Goal: Information Seeking & Learning: Learn about a topic

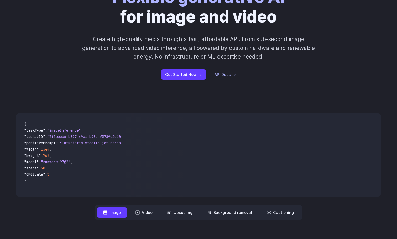
scroll to position [140, 0]
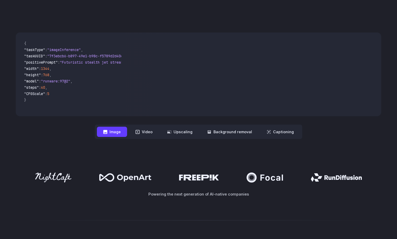
click at [140, 124] on div "**********" at bounding box center [198, 86] width 365 height 107
click at [142, 131] on button "Video" at bounding box center [144, 132] width 30 height 10
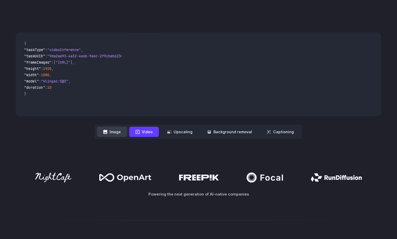
click at [118, 130] on button "Image" at bounding box center [112, 132] width 30 height 10
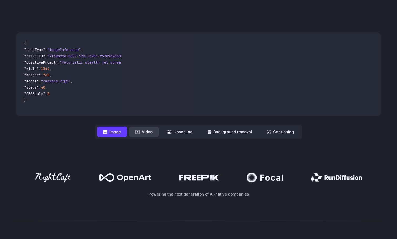
click at [140, 130] on icon at bounding box center [138, 132] width 4 height 4
click at [150, 132] on button "Video" at bounding box center [144, 132] width 30 height 10
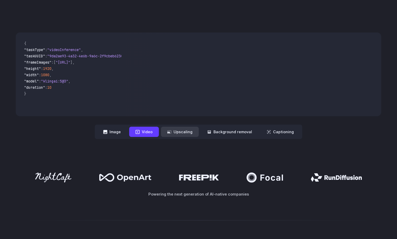
click at [189, 131] on button "Upscaling" at bounding box center [180, 132] width 38 height 10
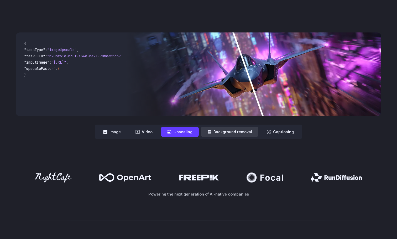
click at [227, 129] on button "Background removal" at bounding box center [229, 132] width 57 height 10
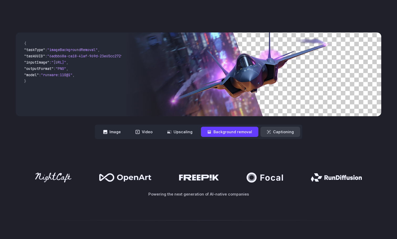
click at [272, 133] on button "Captioning" at bounding box center [280, 132] width 40 height 10
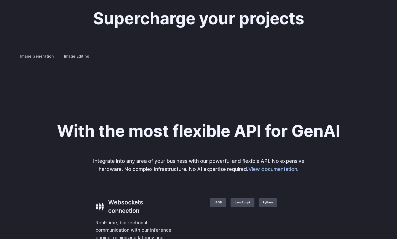
scroll to position [980, 0]
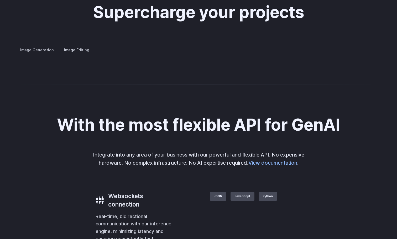
click at [82, 45] on label "Image Editing" at bounding box center [77, 49] width 34 height 9
click at [44, 45] on label "Image Generation" at bounding box center [37, 49] width 42 height 9
click at [0, 0] on p "Create avatars in any style you desire – whether abstract, cartoonish, or reali…" at bounding box center [0, 0] width 0 height 0
click at [0, 0] on summary "Concept design" at bounding box center [0, 0] width 0 height 0
click at [0, 0] on details "Creative styling Generate fun, unique images without photo editing or graphic d…" at bounding box center [0, 0] width 0 height 0
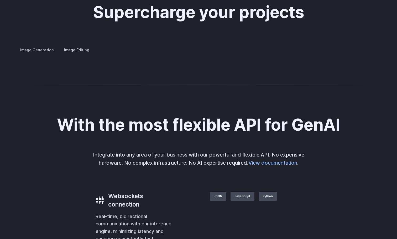
click at [0, 0] on summary "Creative styling" at bounding box center [0, 0] width 0 height 0
click at [0, 0] on summary "Architecture" at bounding box center [0, 0] width 0 height 0
click at [0, 0] on summary "Product design" at bounding box center [0, 0] width 0 height 0
click at [0, 0] on summary "Personalized assets" at bounding box center [0, 0] width 0 height 0
click at [0, 0] on details "Personalized assets Say goodbye to generic stock photos with custom images for …" at bounding box center [0, 0] width 0 height 0
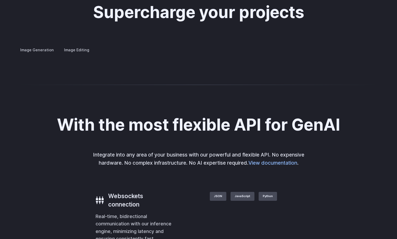
click at [0, 0] on details "Product design Quickly design and visualize new product lines, accessories, or …" at bounding box center [0, 0] width 0 height 0
click at [0, 0] on summary "Product design" at bounding box center [0, 0] width 0 height 0
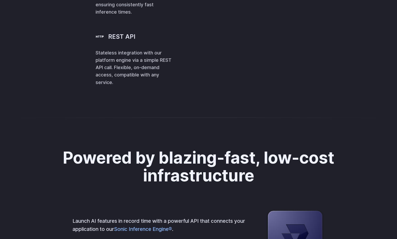
scroll to position [1213, 0]
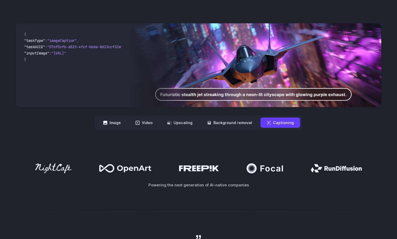
scroll to position [0, 0]
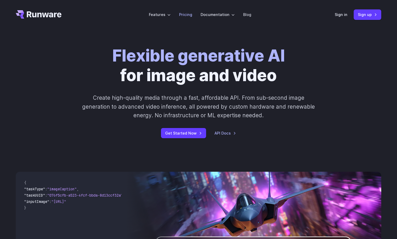
click at [187, 15] on link "Pricing" at bounding box center [185, 15] width 13 height 6
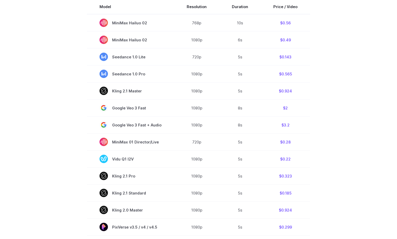
scroll to position [173, 0]
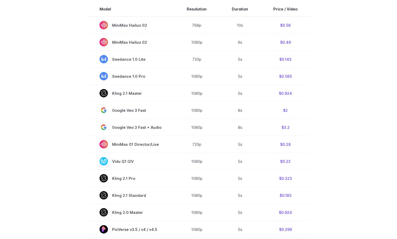
click at [53, 93] on section "Model Resolution Duration Price / Video MiniMax Hailuo 02 768p 10s $0.56 MiniMa…" at bounding box center [198, 180] width 365 height 356
